Goal: Task Accomplishment & Management: Complete application form

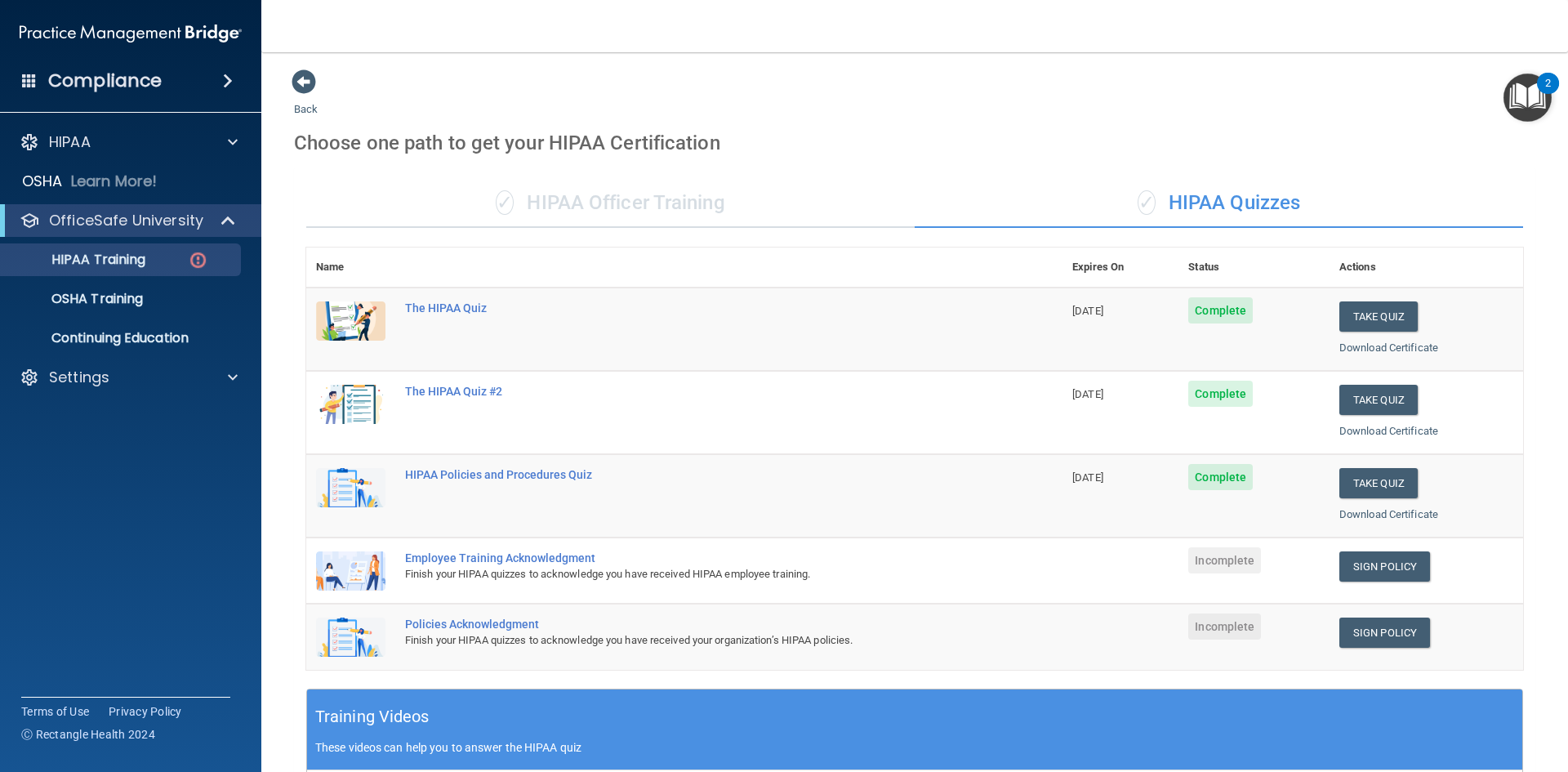
scroll to position [179, 0]
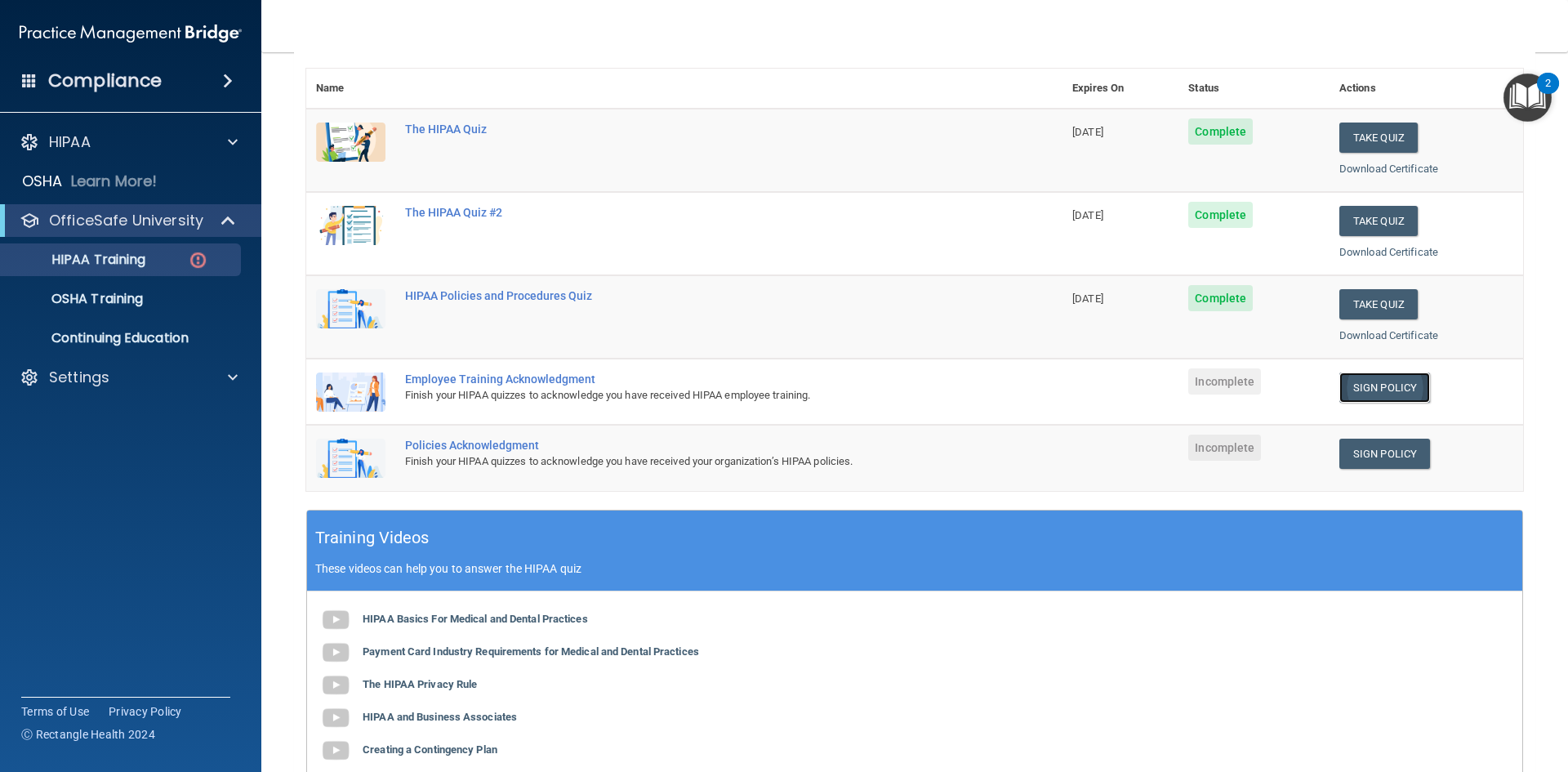
click at [1371, 396] on link "Sign Policy" at bounding box center [1385, 387] width 91 height 31
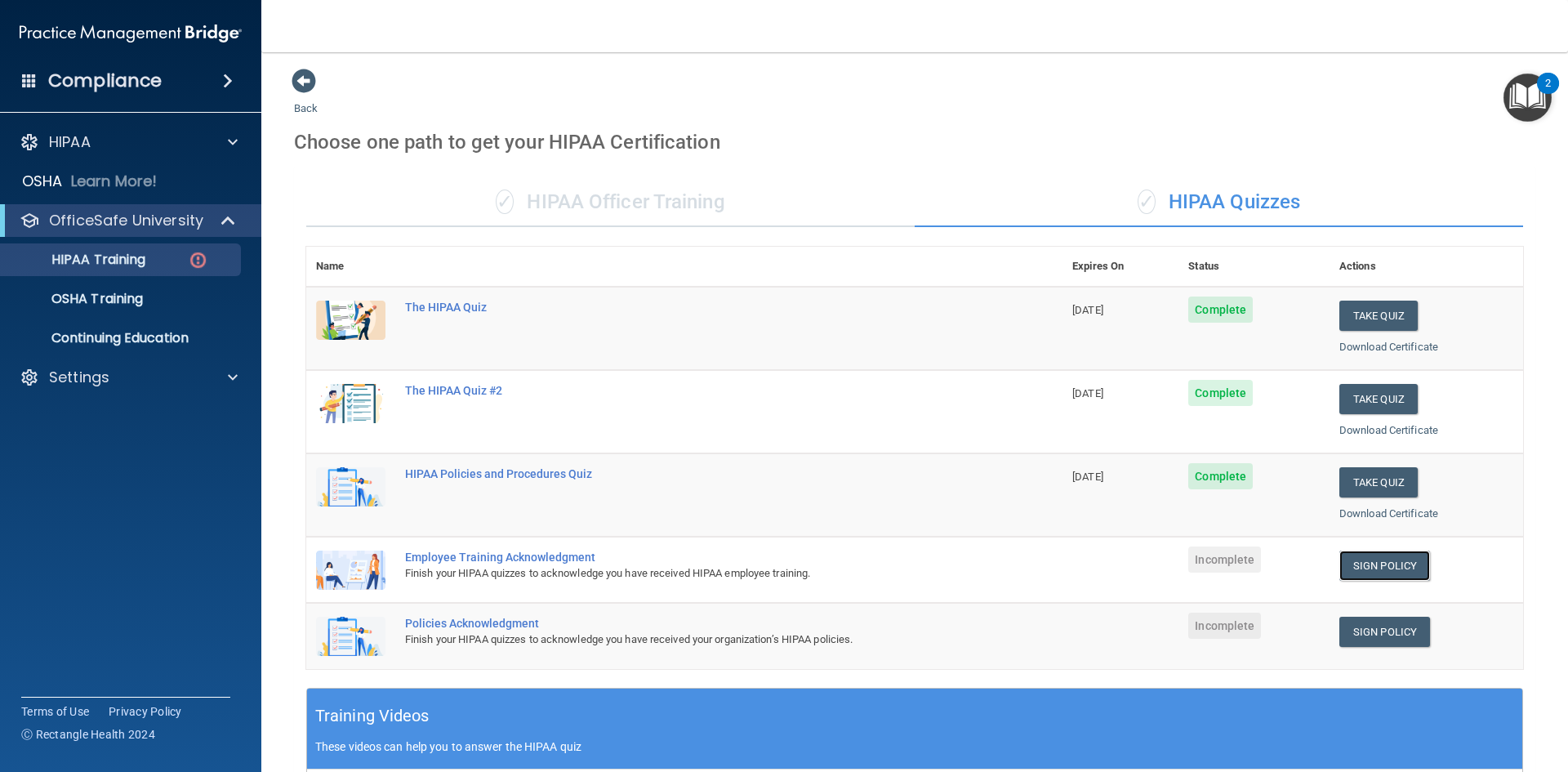
scroll to position [0, 0]
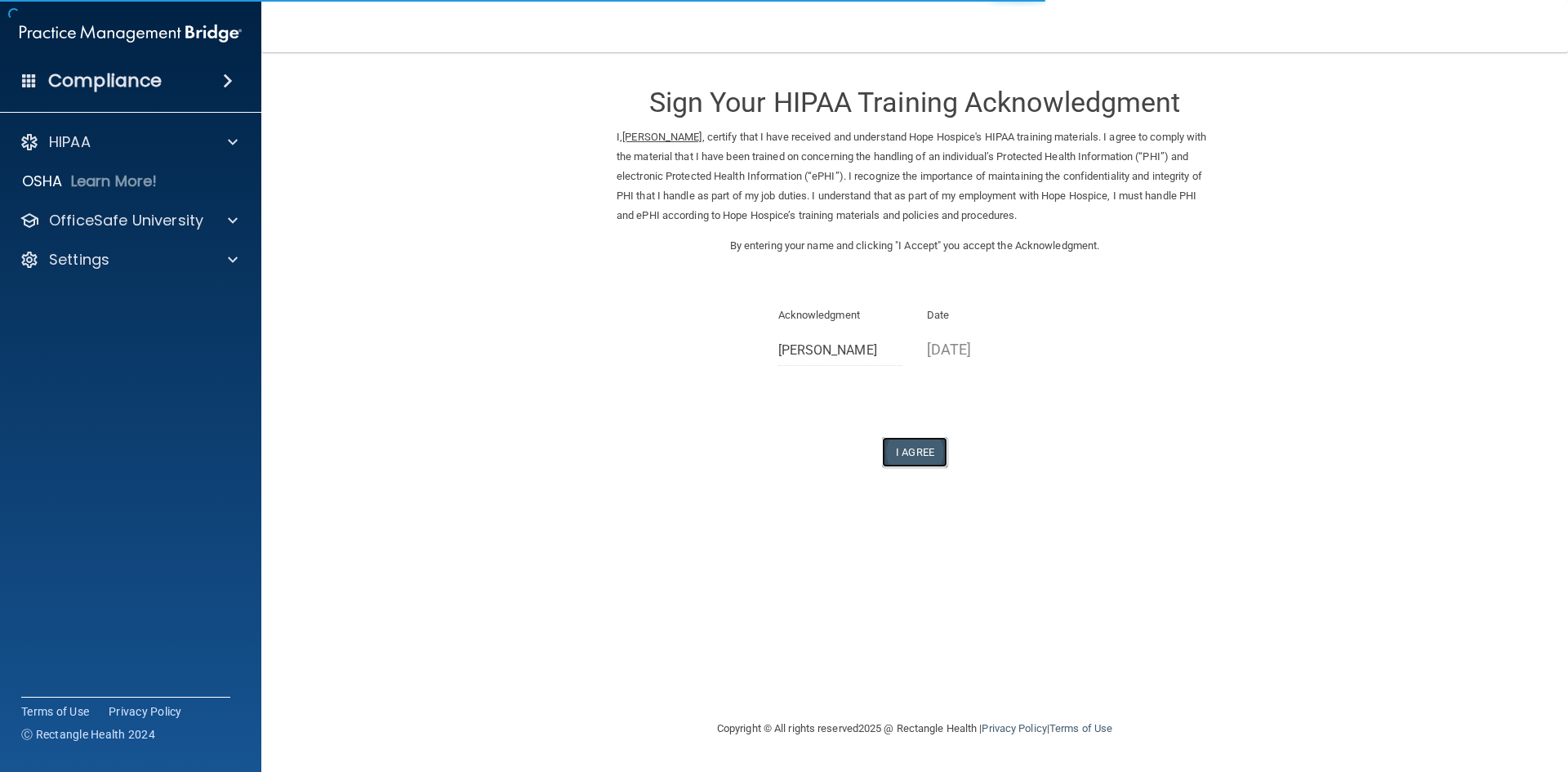
click at [912, 438] on button "I Agree" at bounding box center [915, 452] width 65 height 31
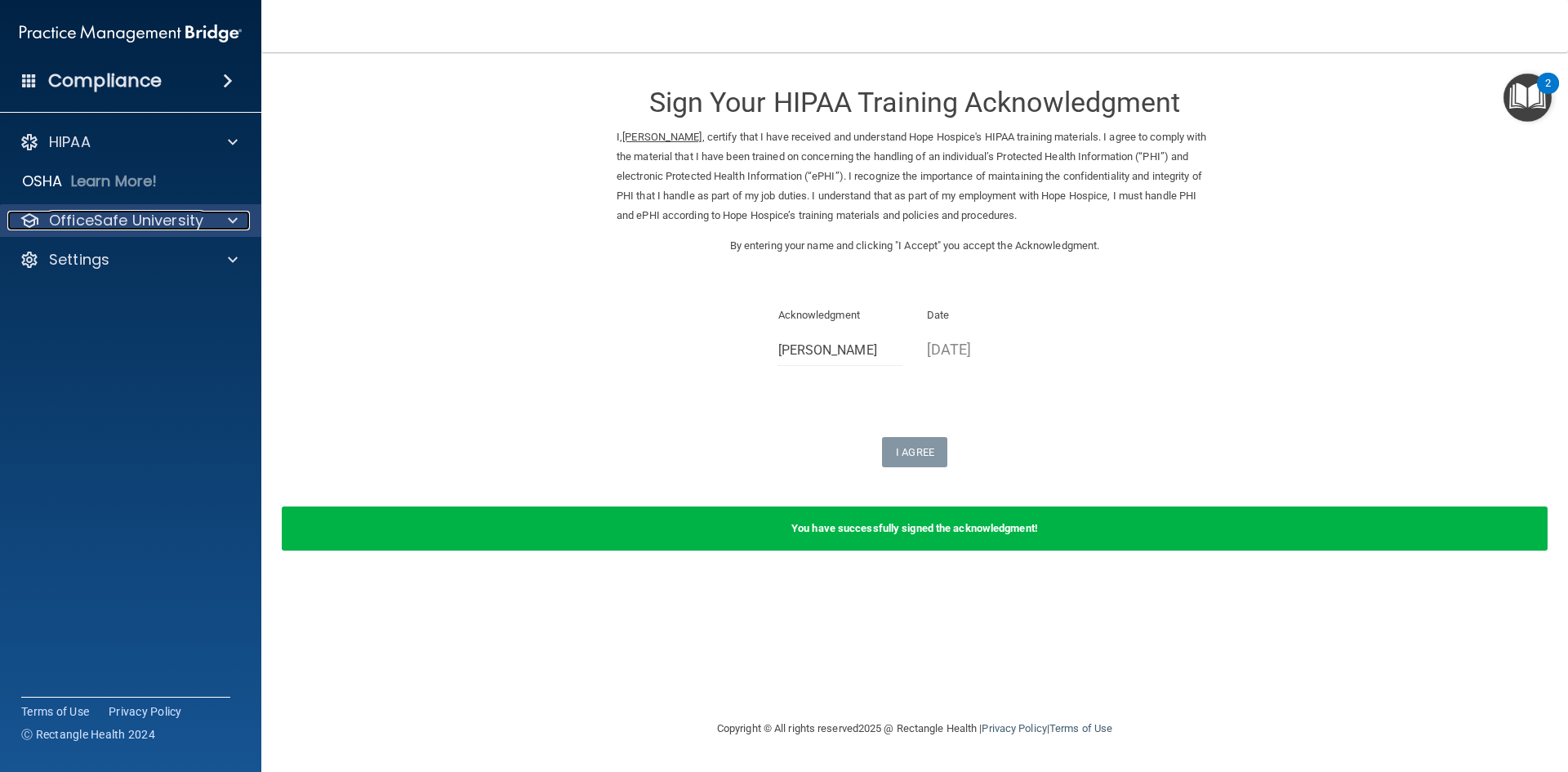
click at [131, 217] on p "OfficeSafe University" at bounding box center [126, 221] width 155 height 20
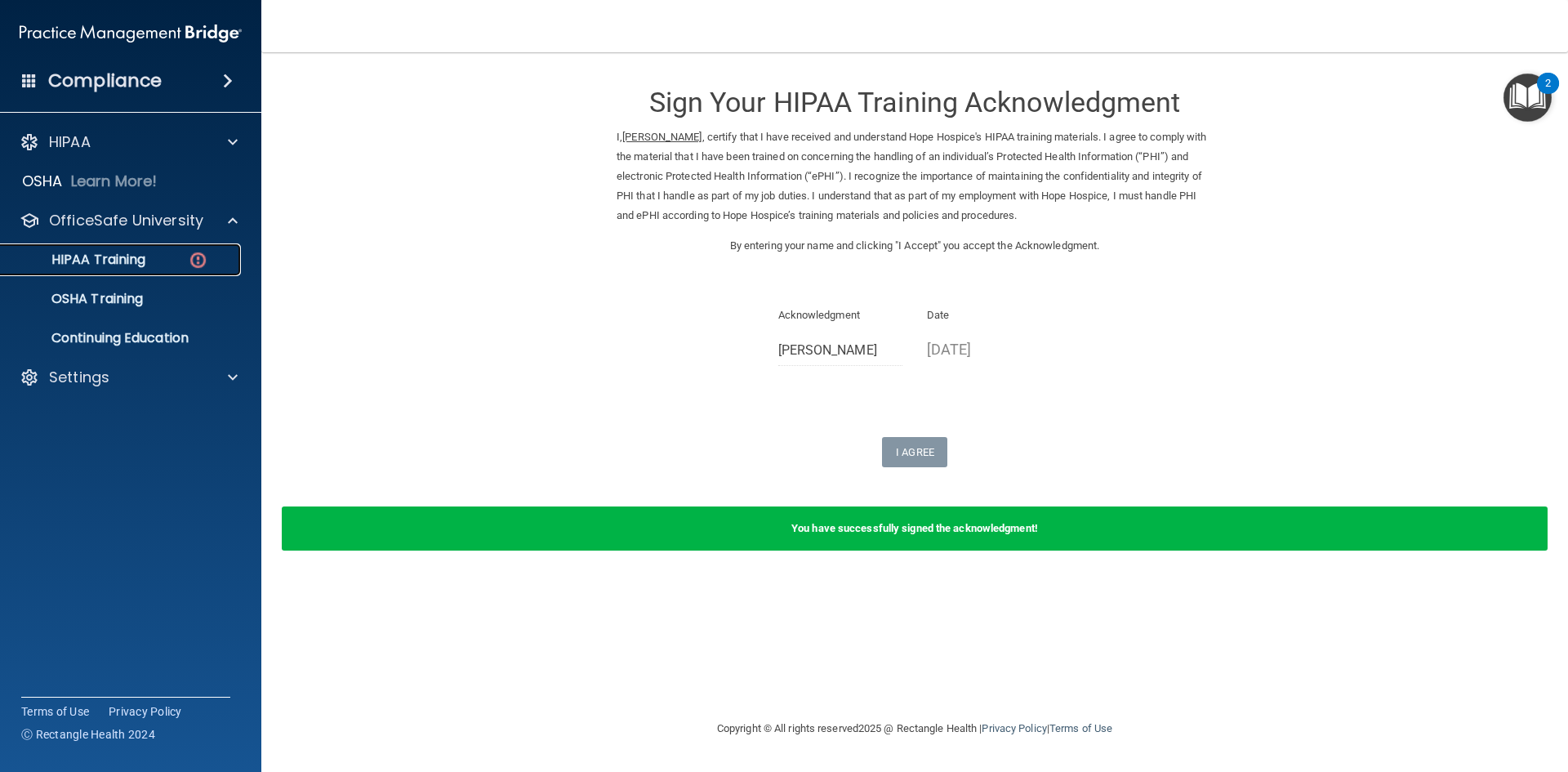
click at [141, 259] on p "HIPAA Training" at bounding box center [78, 259] width 135 height 17
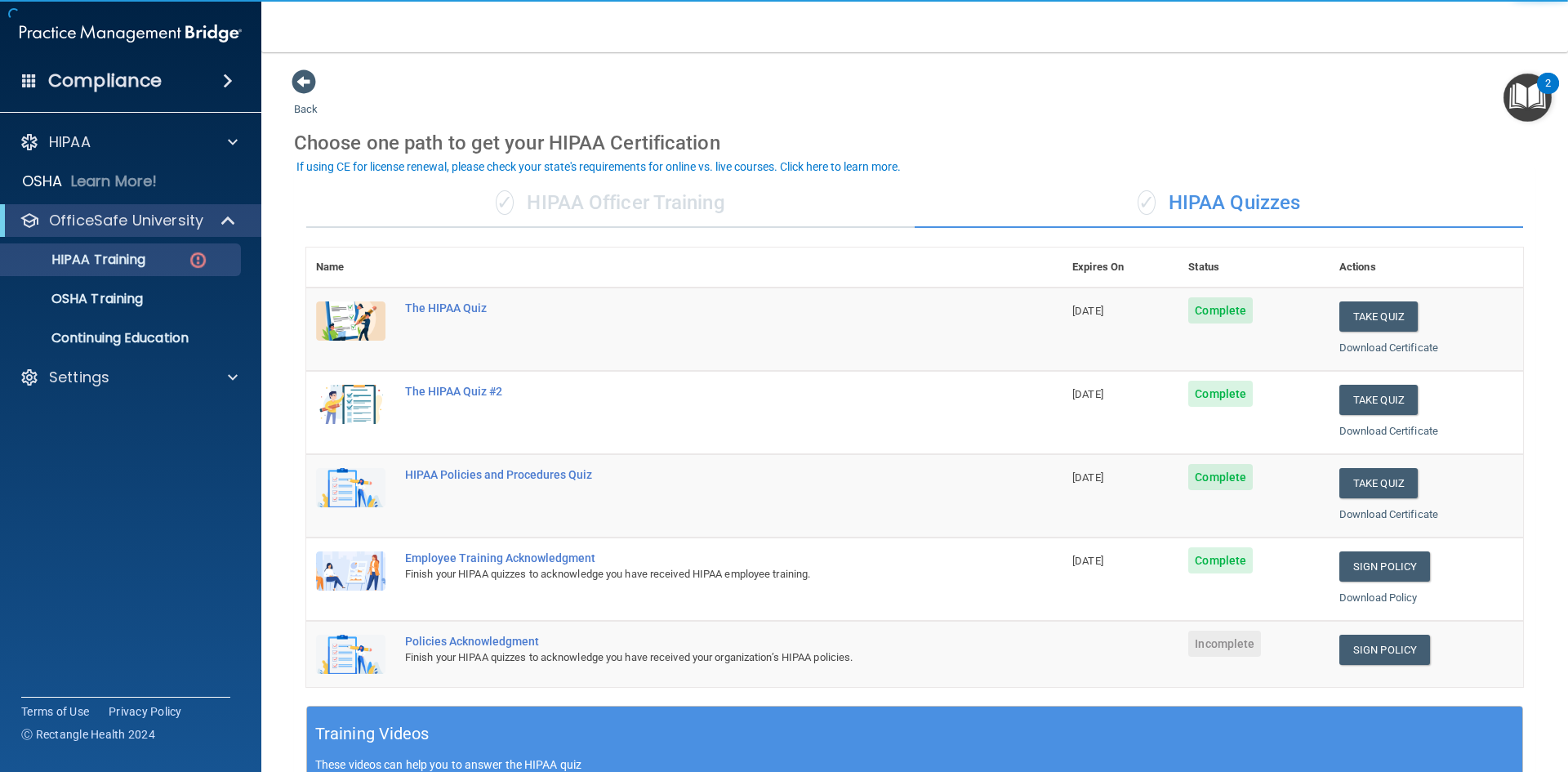
click at [1427, 660] on div "Sign Policy" at bounding box center [1426, 650] width 174 height 31
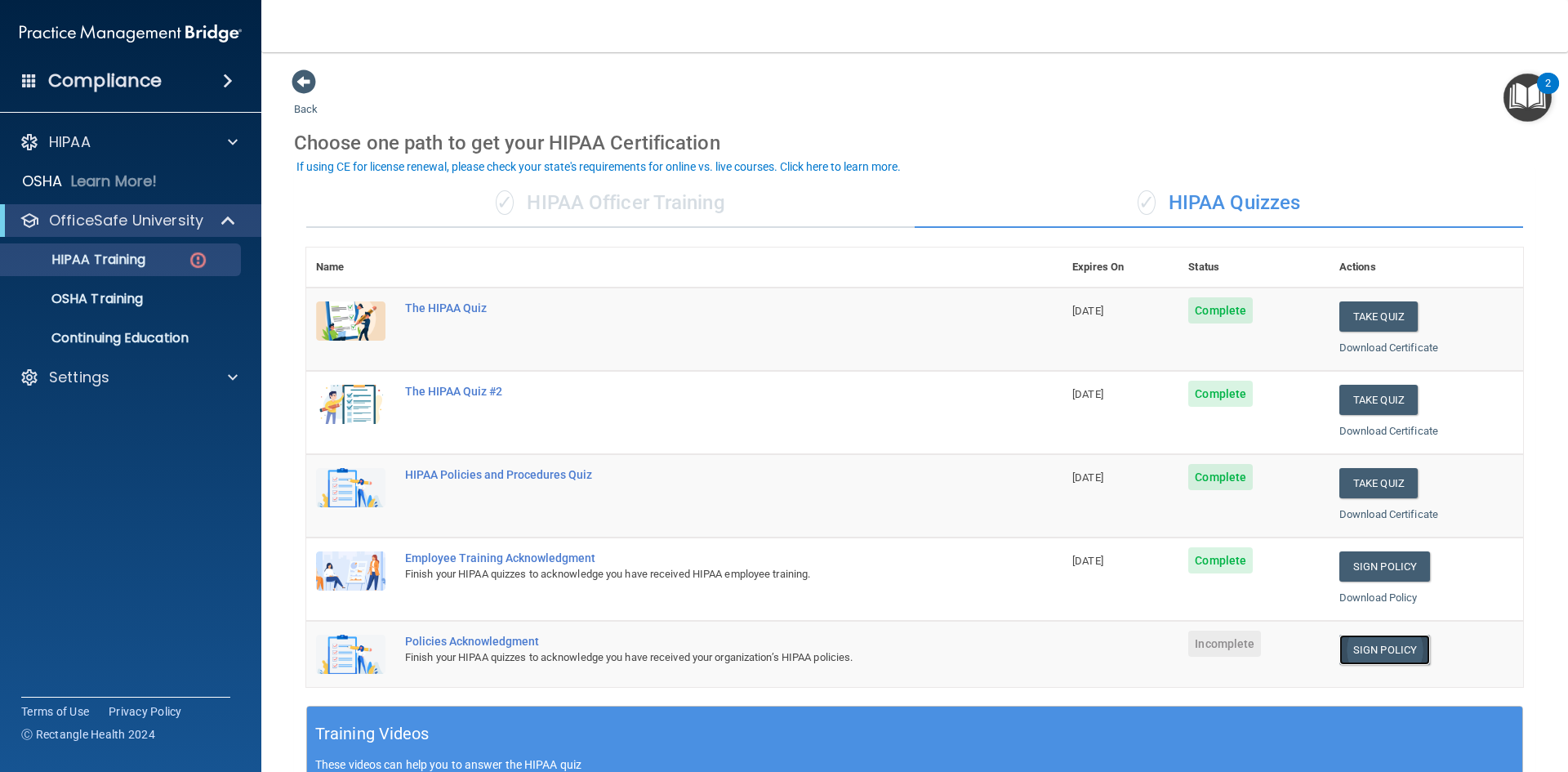
click at [1388, 655] on link "Sign Policy" at bounding box center [1385, 650] width 91 height 31
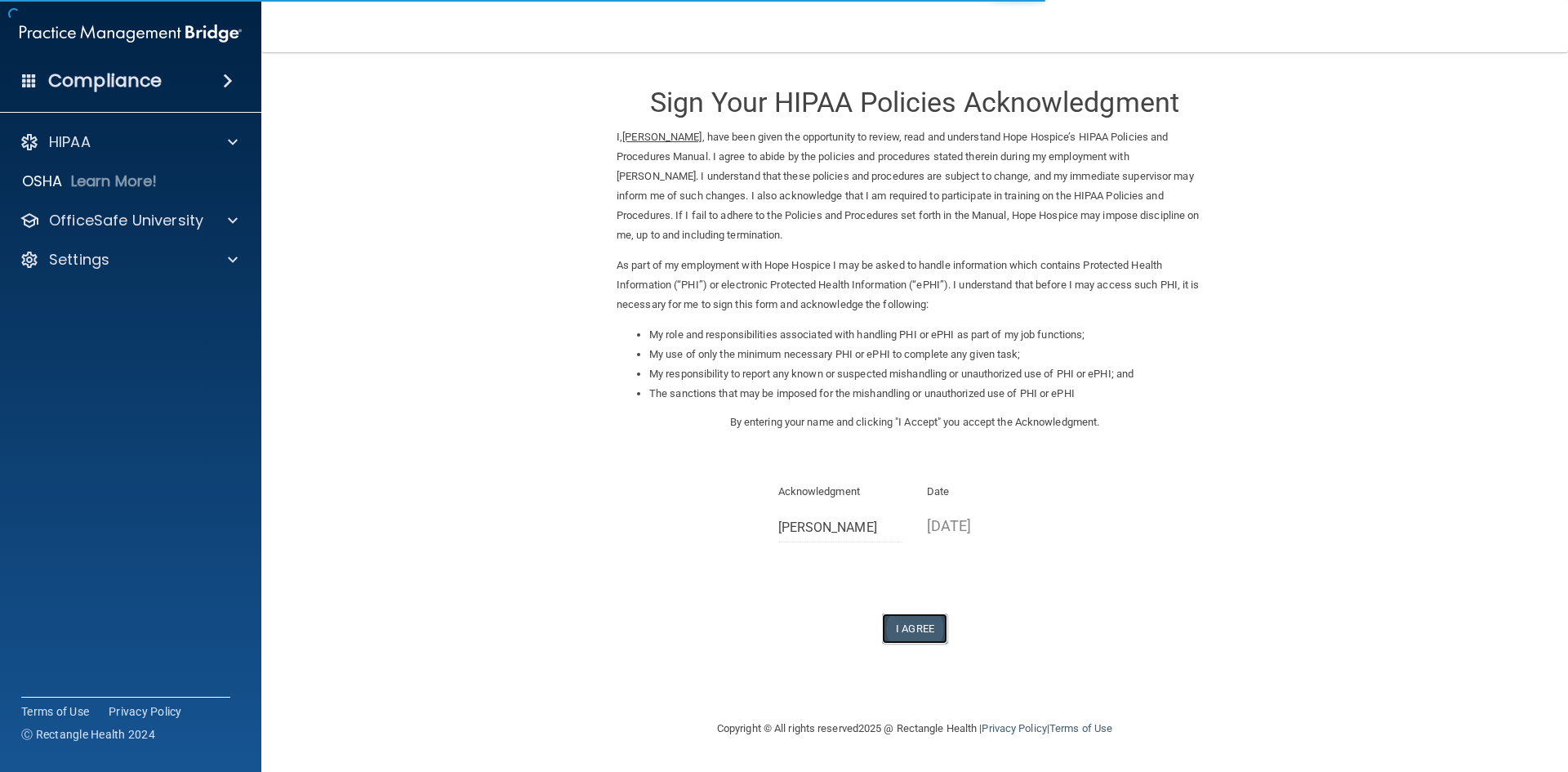
click at [942, 638] on button "I Agree" at bounding box center [915, 628] width 65 height 31
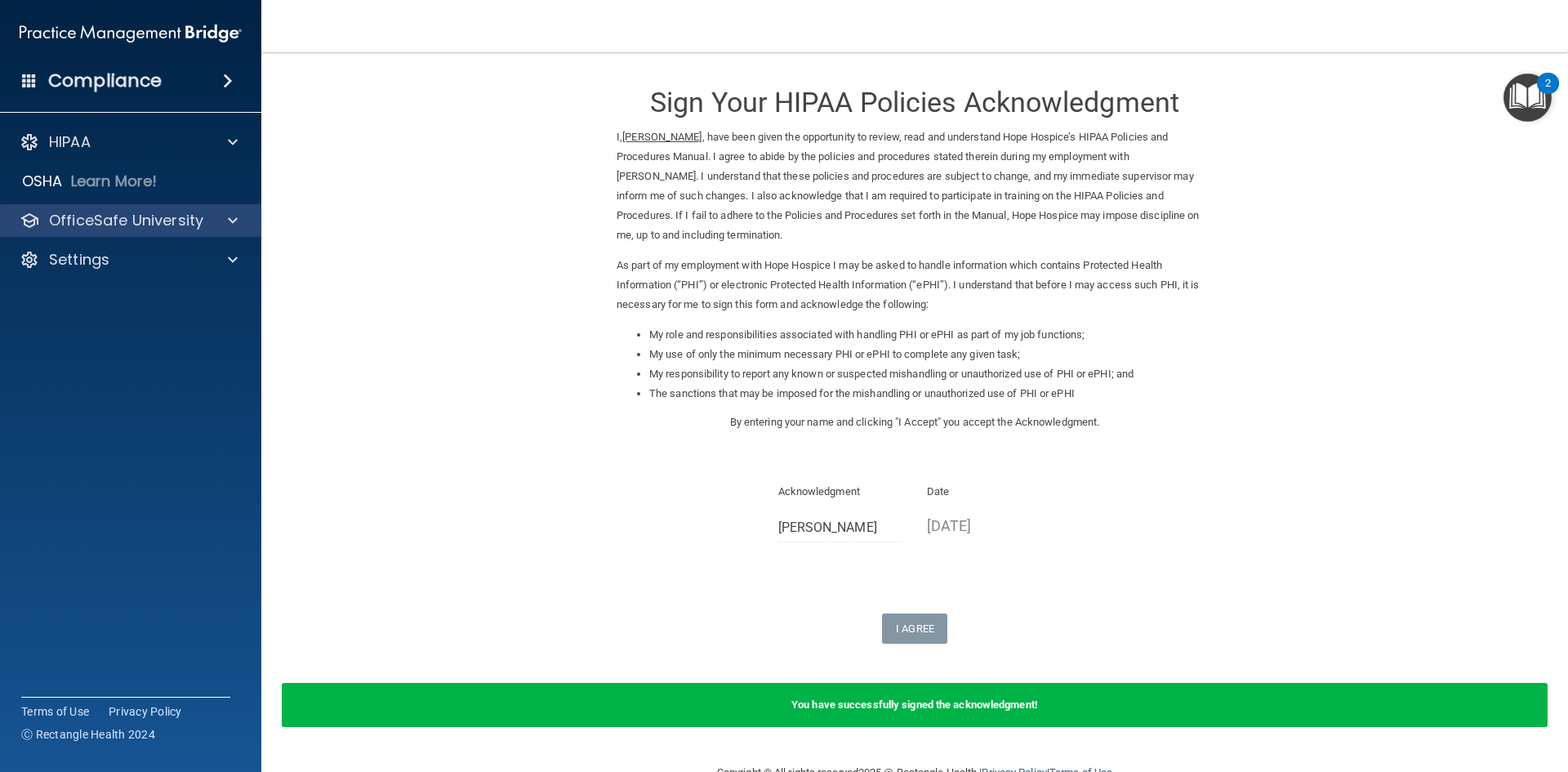
click at [141, 207] on div "OfficeSafe University" at bounding box center [131, 220] width 262 height 33
click at [202, 227] on div "OfficeSafe University" at bounding box center [108, 221] width 203 height 20
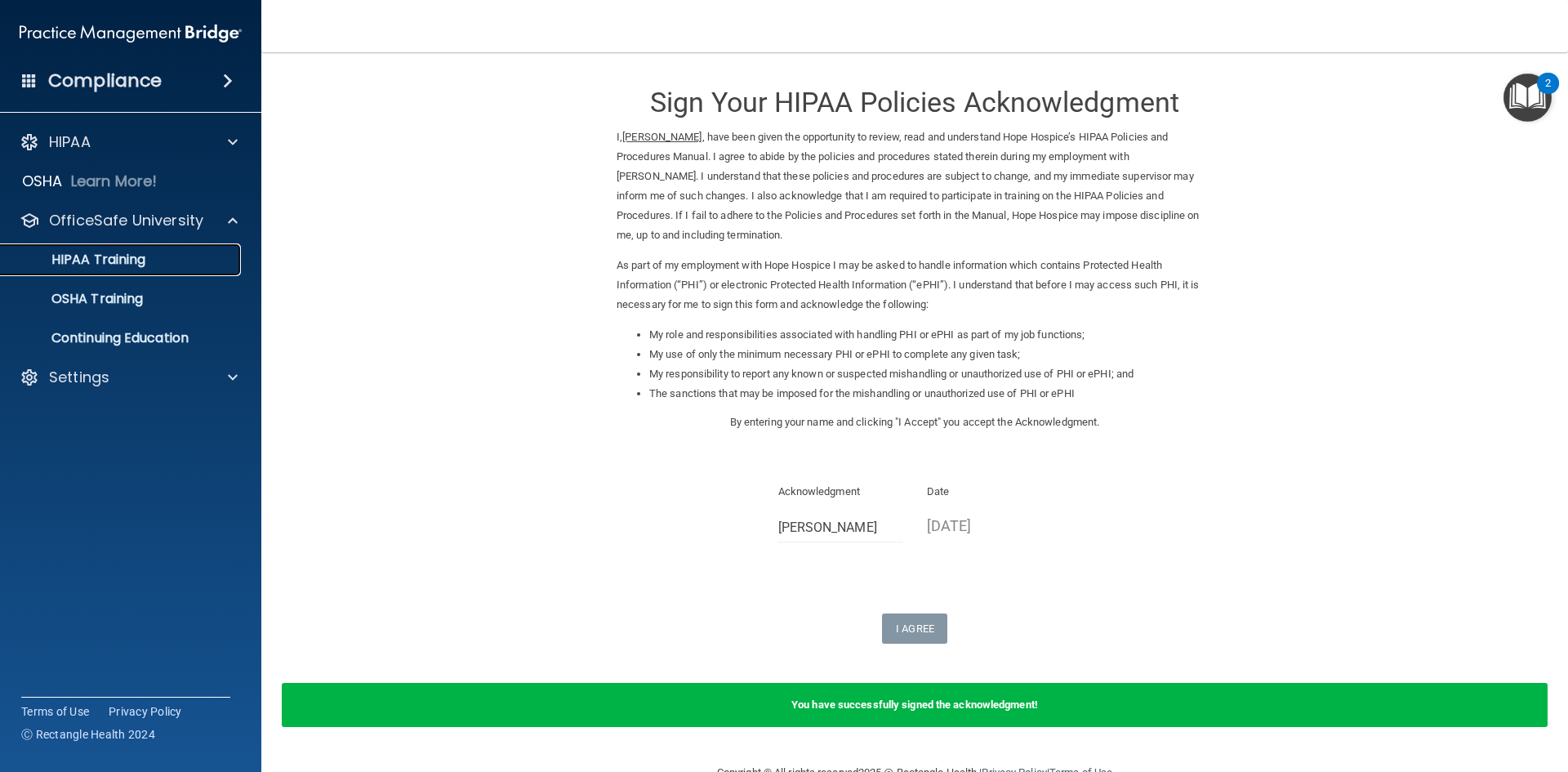
click at [196, 255] on div "HIPAA Training" at bounding box center [122, 259] width 223 height 17
